Goal: Information Seeking & Learning: Learn about a topic

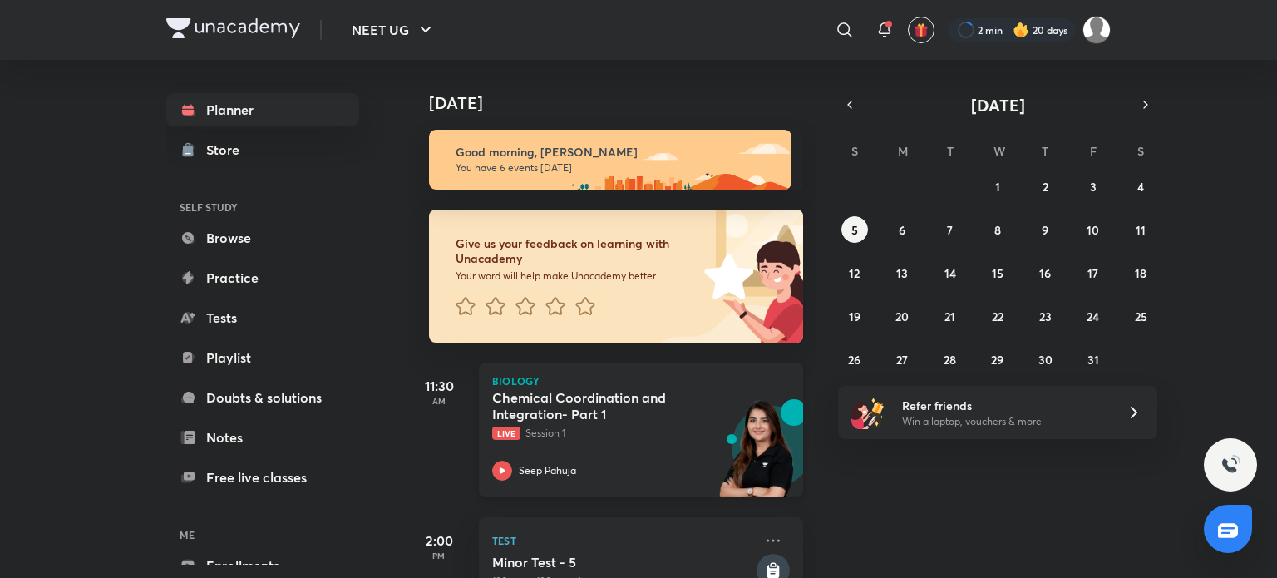
click at [613, 426] on p "Live Session 1" at bounding box center [622, 433] width 261 height 15
